Goal: Information Seeking & Learning: Learn about a topic

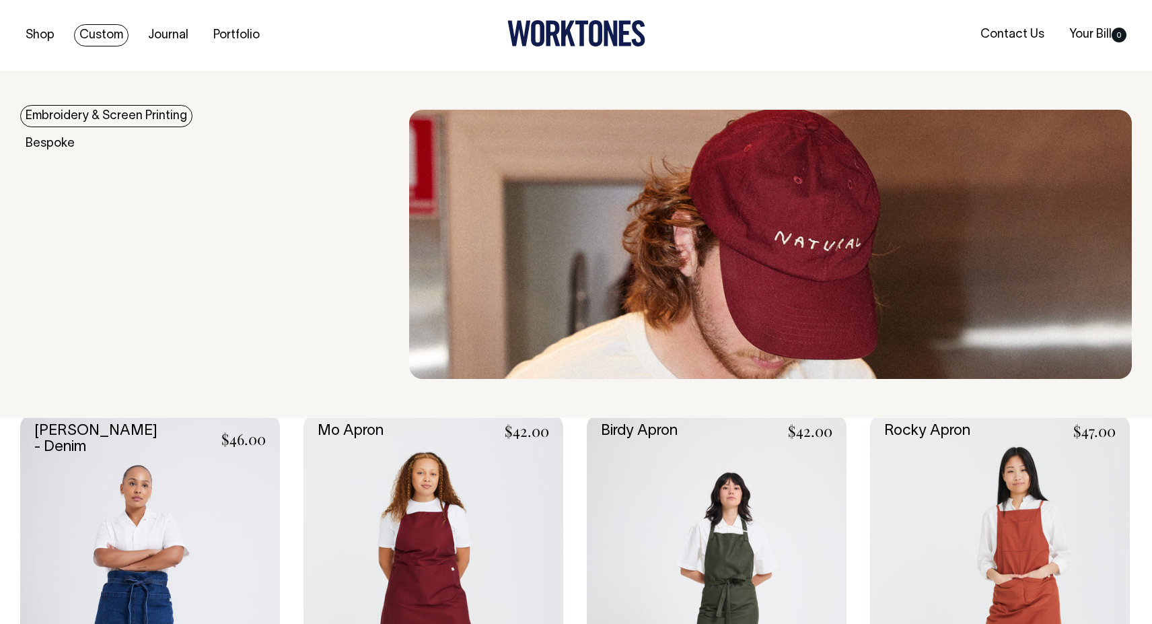
click at [69, 116] on link "Embroidery & Screen Printing" at bounding box center [106, 116] width 172 height 22
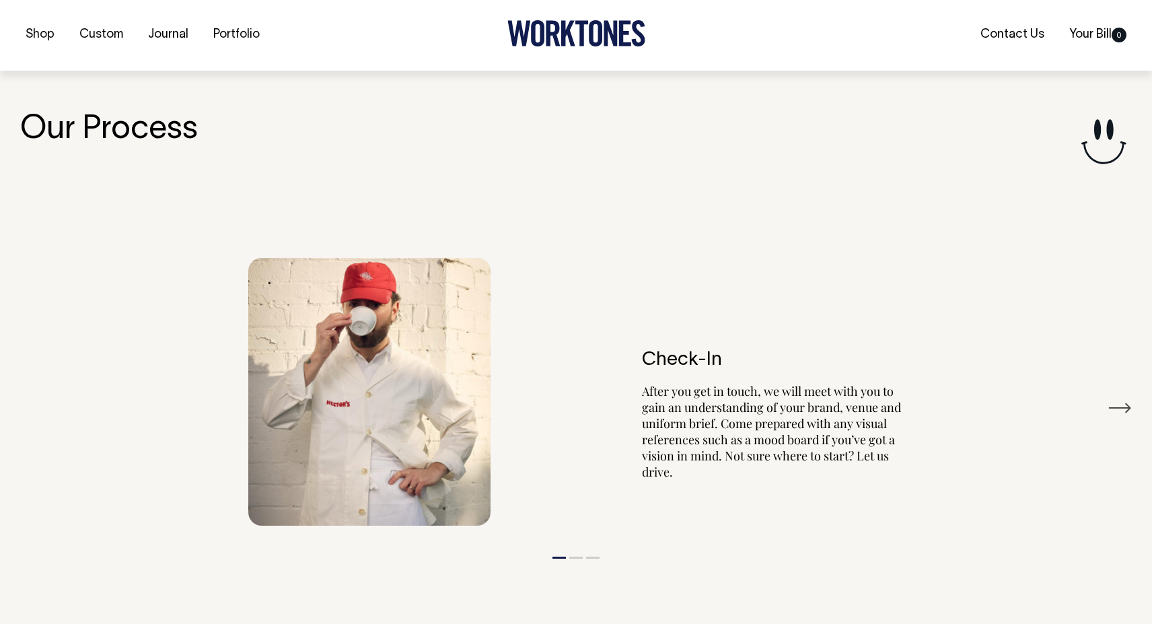
scroll to position [1473, 0]
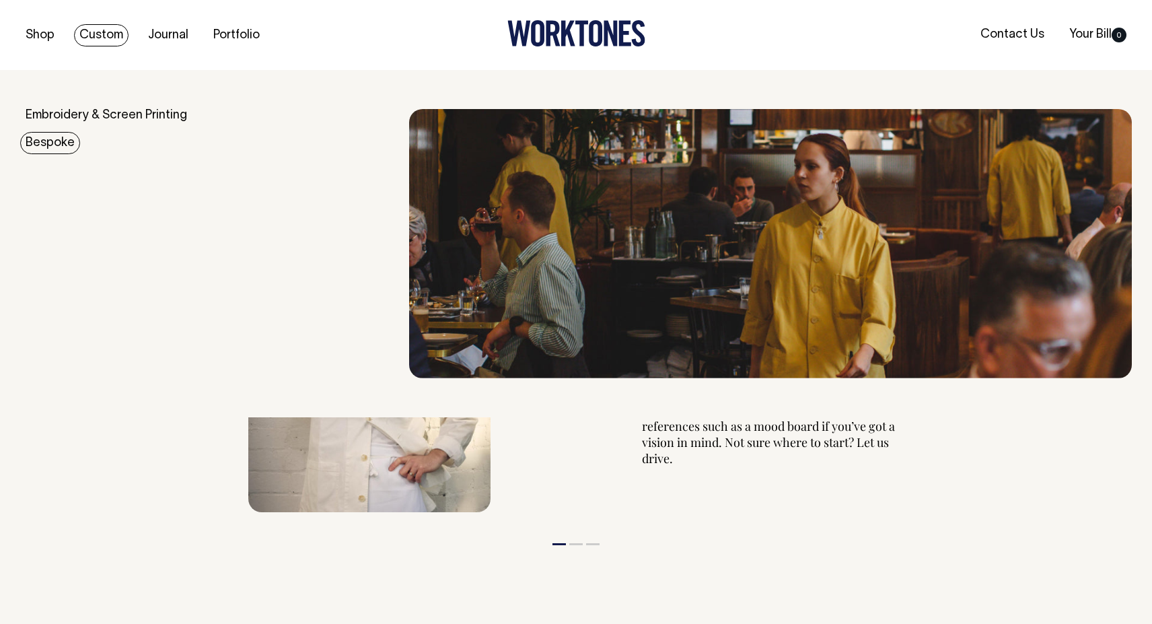
click at [61, 139] on link "Bespoke" at bounding box center [50, 143] width 60 height 22
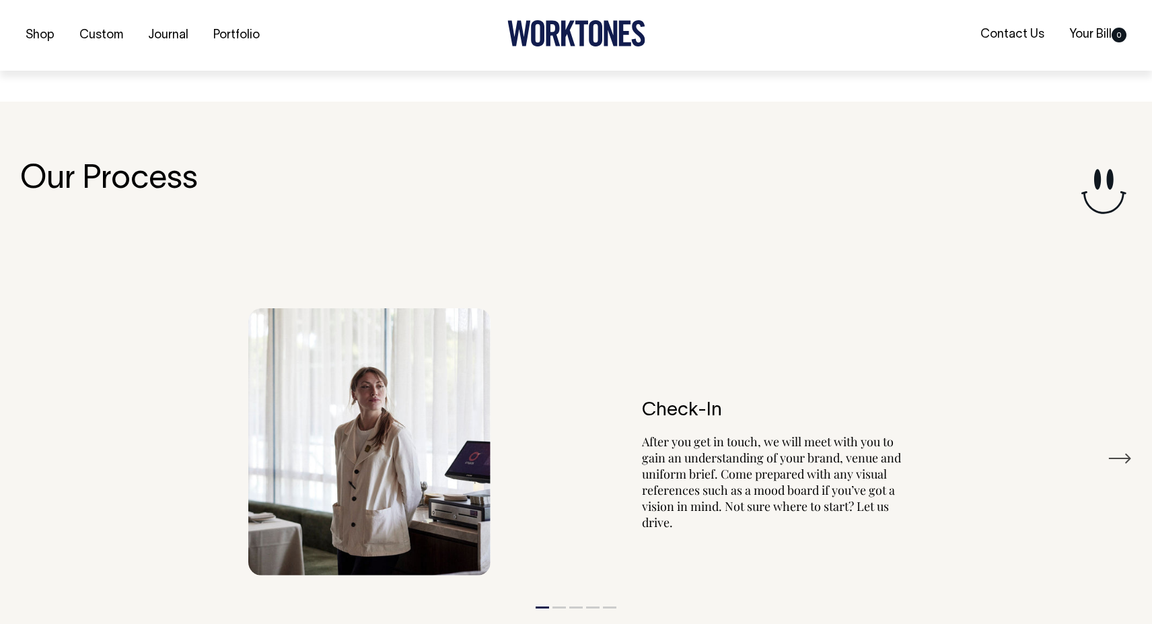
scroll to position [2342, 0]
